Goal: Check status: Check status

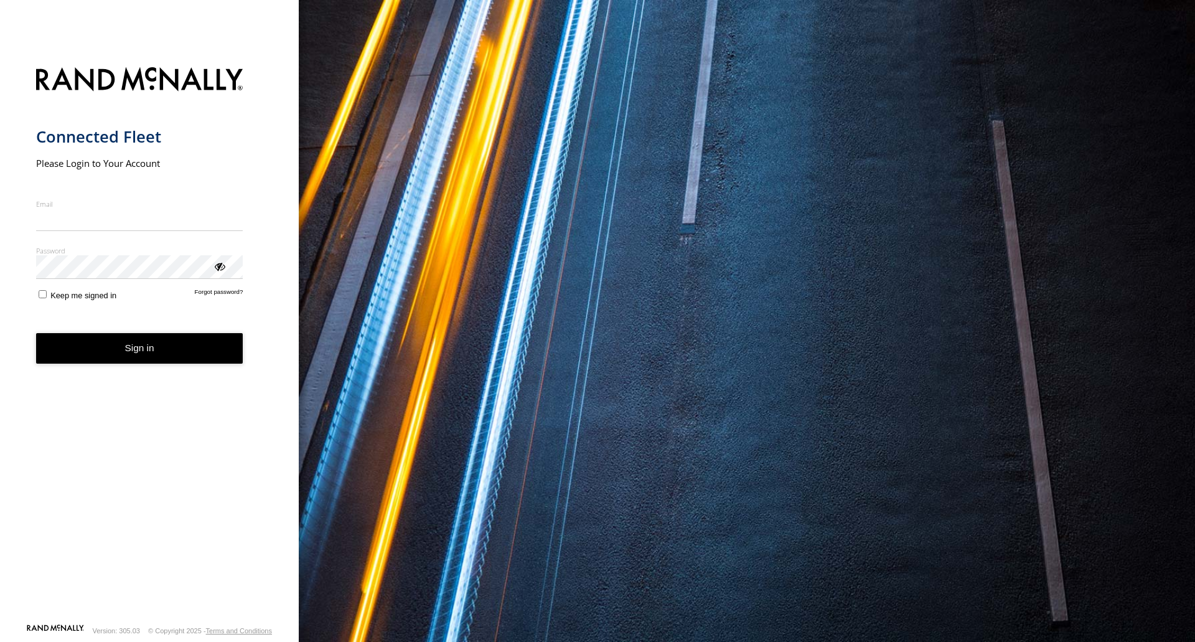
type input "**********"
click at [96, 356] on button "Sign in" at bounding box center [139, 348] width 207 height 30
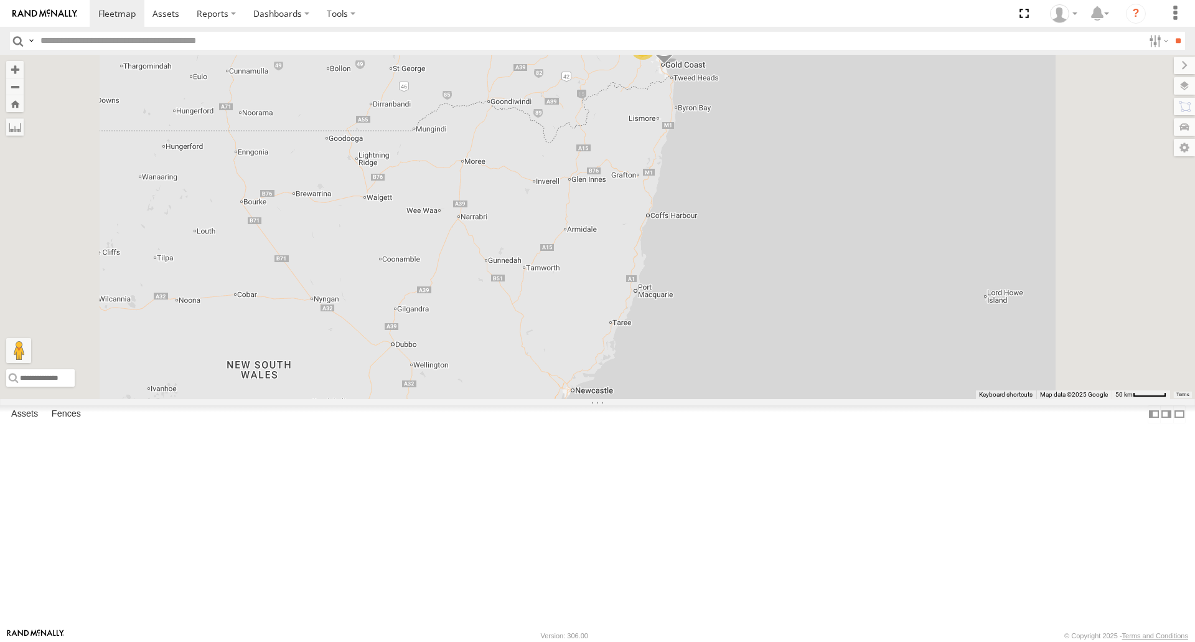
click at [0, 0] on div "[PERSON_NAME] 366JK9 - Corolla Hatch" at bounding box center [0, 0] width 0 height 0
